Goal: Browse casually

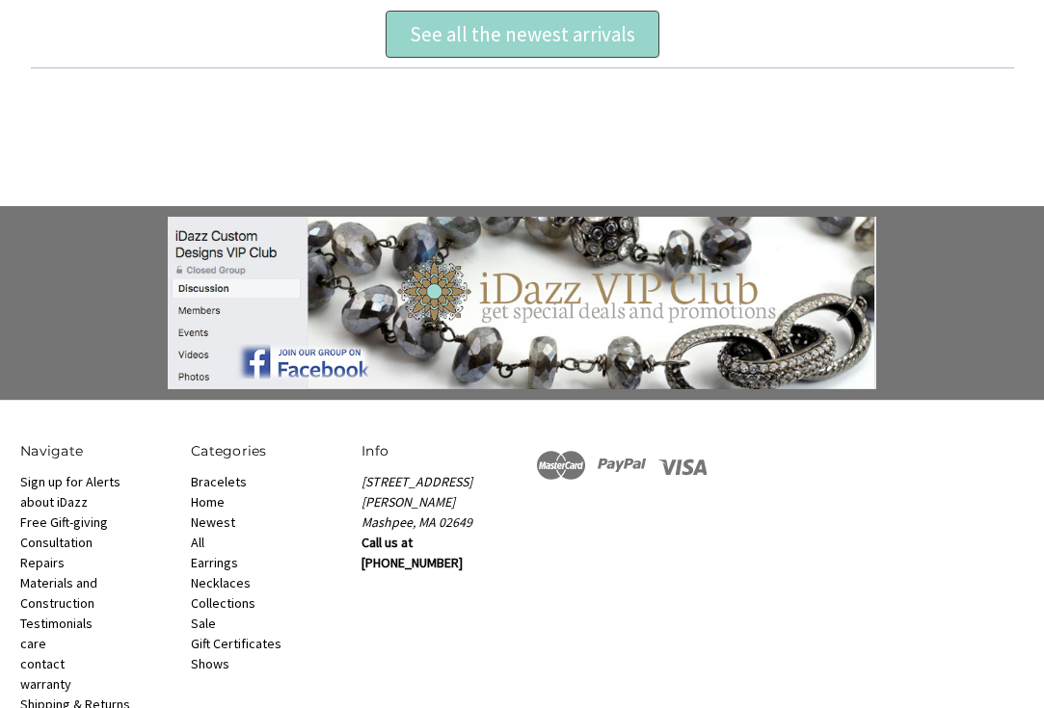
scroll to position [1187, 0]
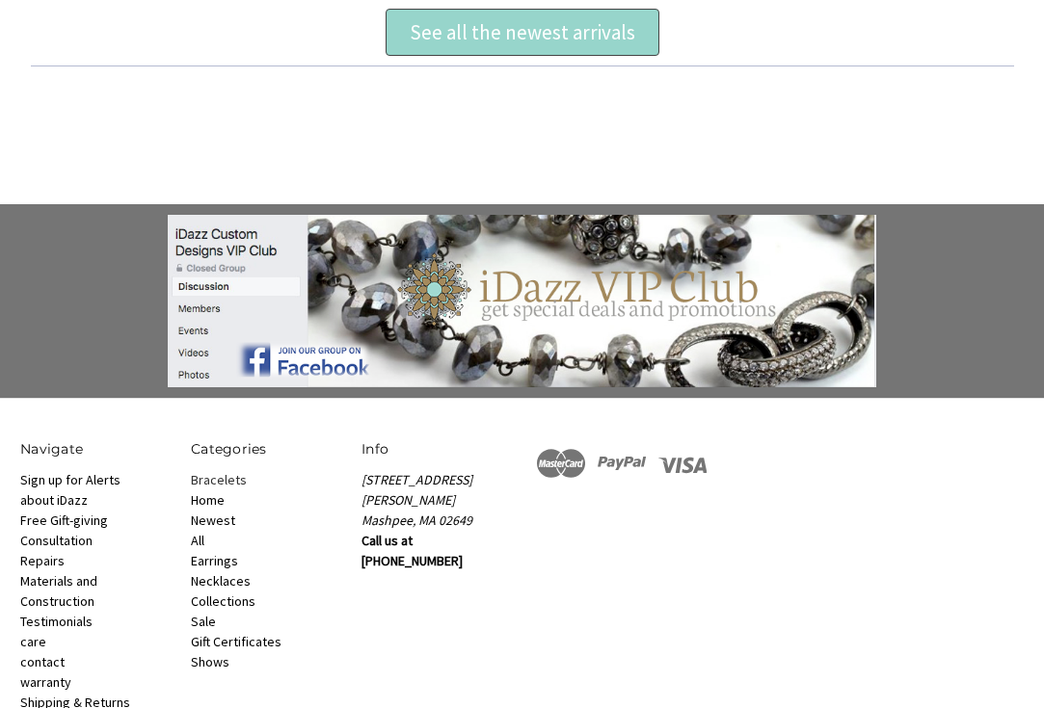
click at [227, 477] on link "Bracelets" at bounding box center [219, 479] width 56 height 17
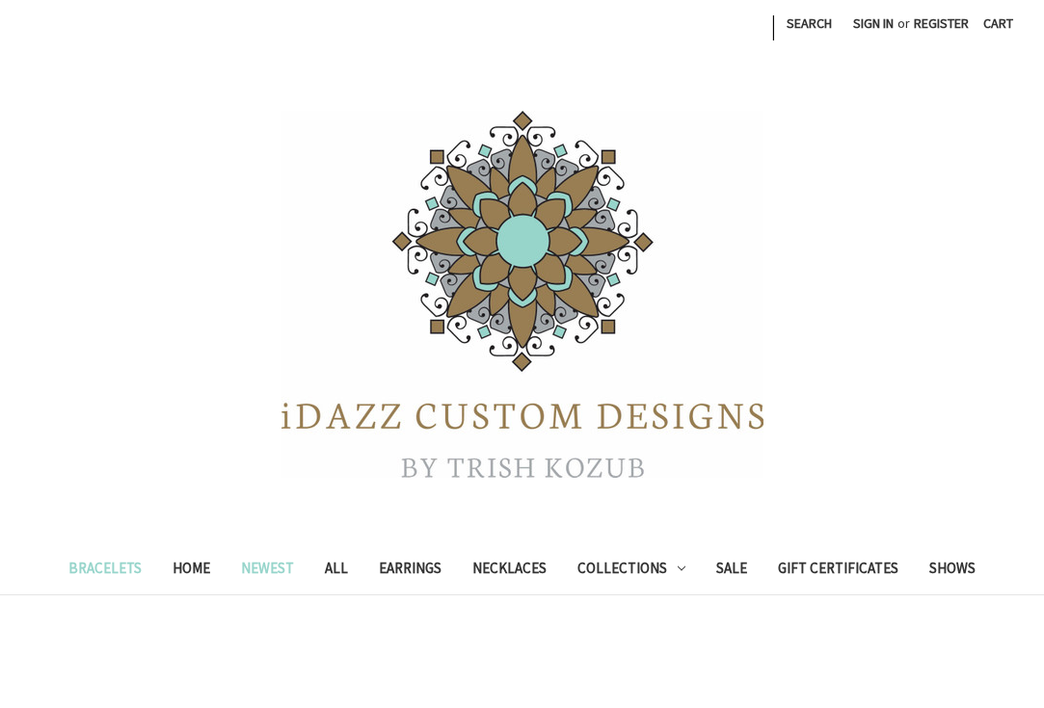
click at [268, 568] on link "Newest" at bounding box center [268, 570] width 84 height 47
click at [729, 565] on link "Sale" at bounding box center [732, 570] width 62 height 47
